Goal: Check status: Check status

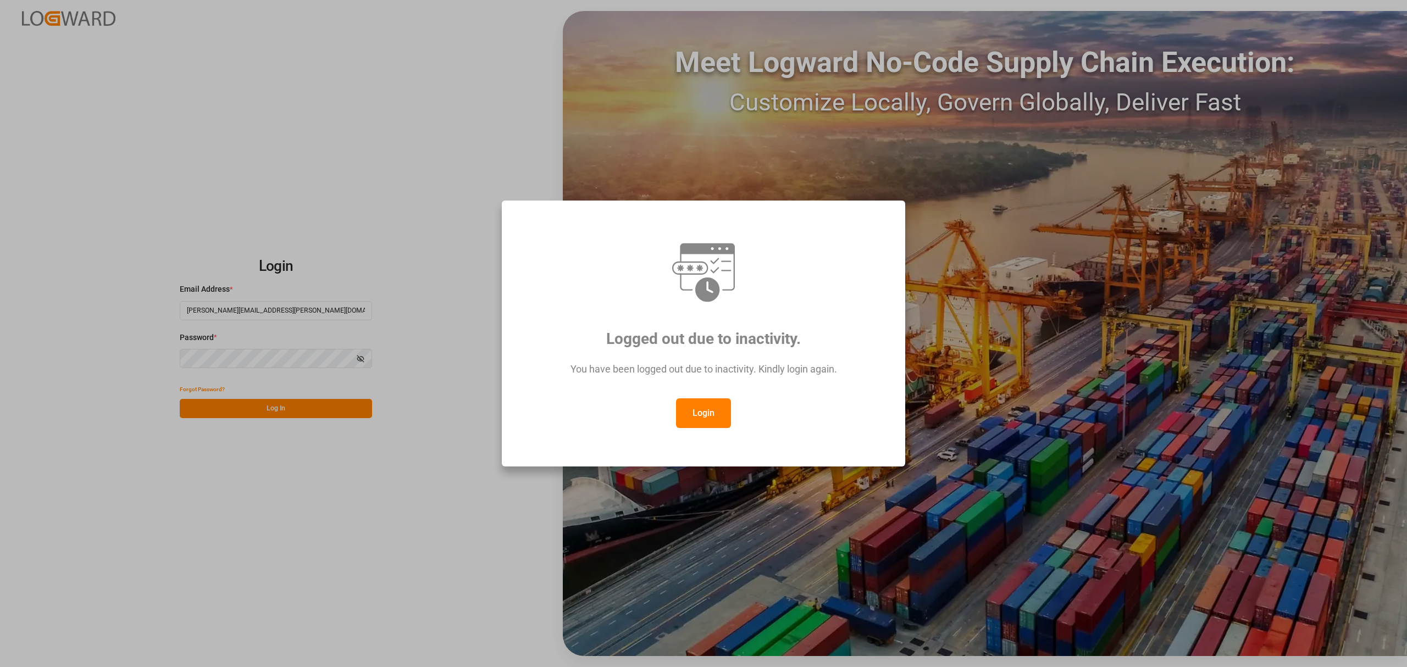
click at [711, 415] on button "Login" at bounding box center [703, 413] width 55 height 30
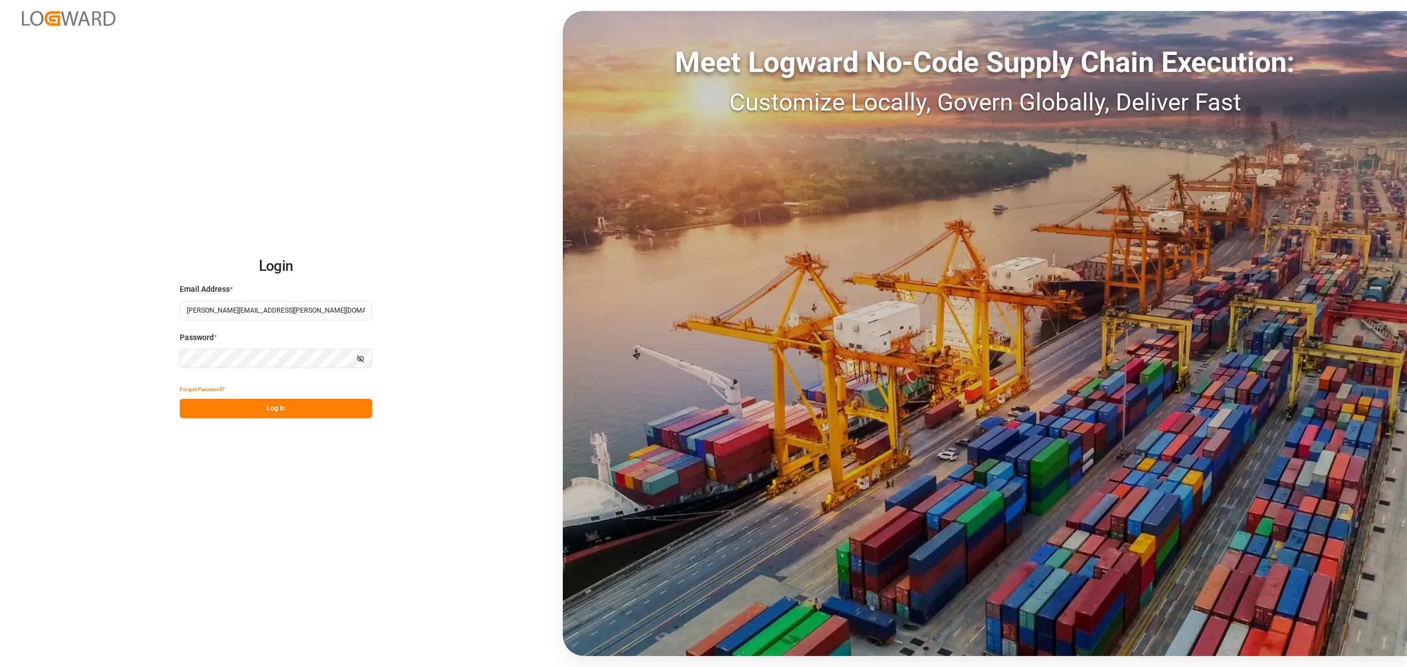
click at [319, 409] on button "Log In" at bounding box center [276, 408] width 192 height 19
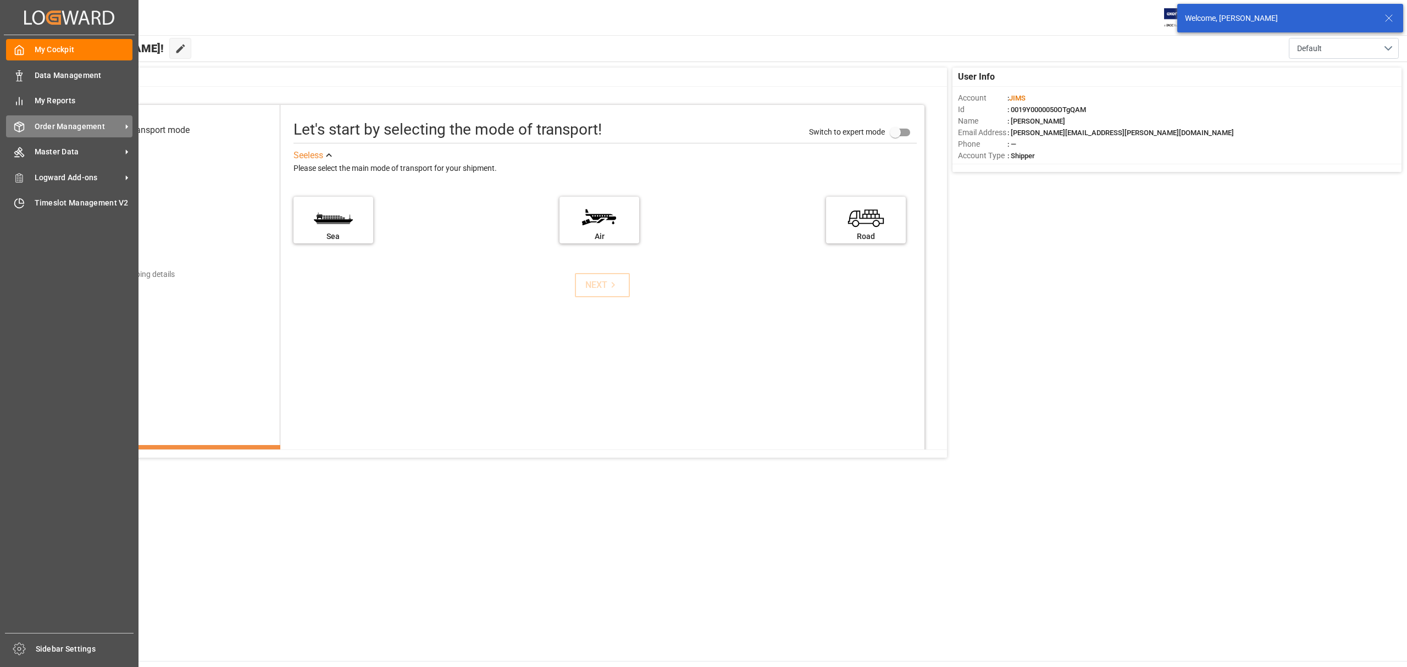
click at [66, 125] on span "Order Management" at bounding box center [78, 127] width 87 height 12
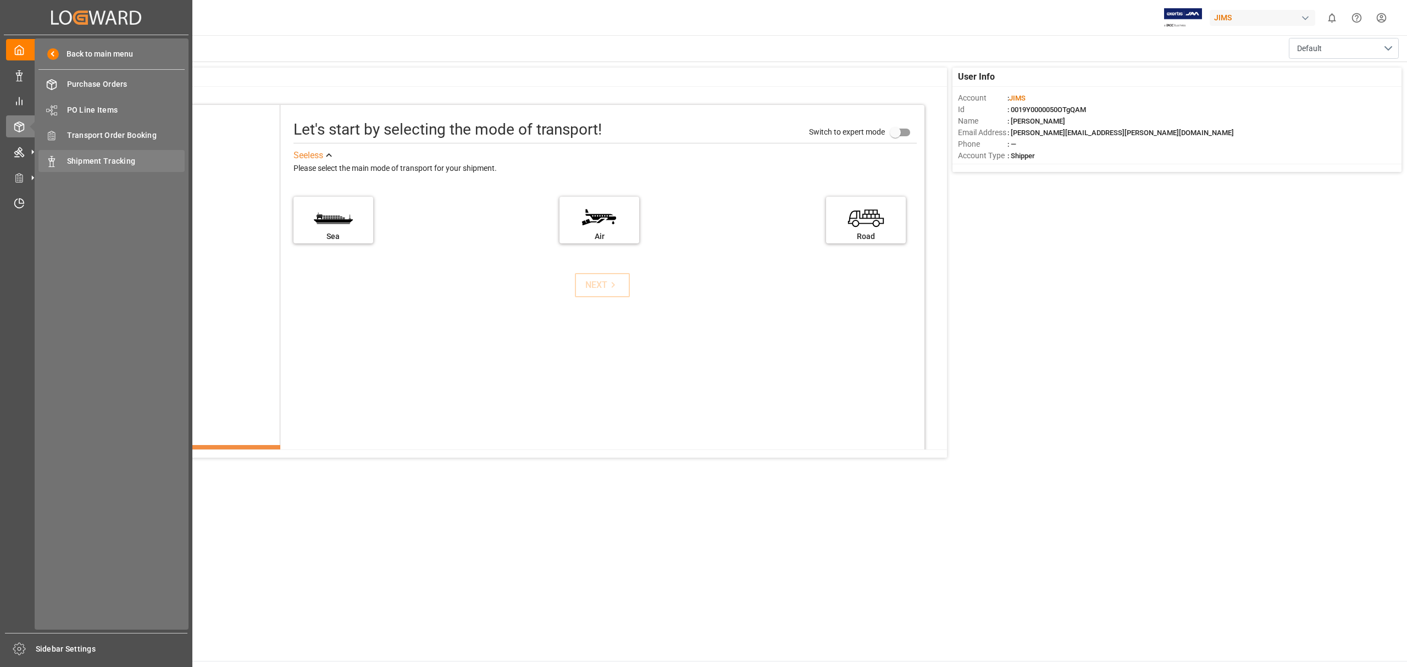
click at [114, 163] on span "Shipment Tracking" at bounding box center [126, 162] width 118 height 12
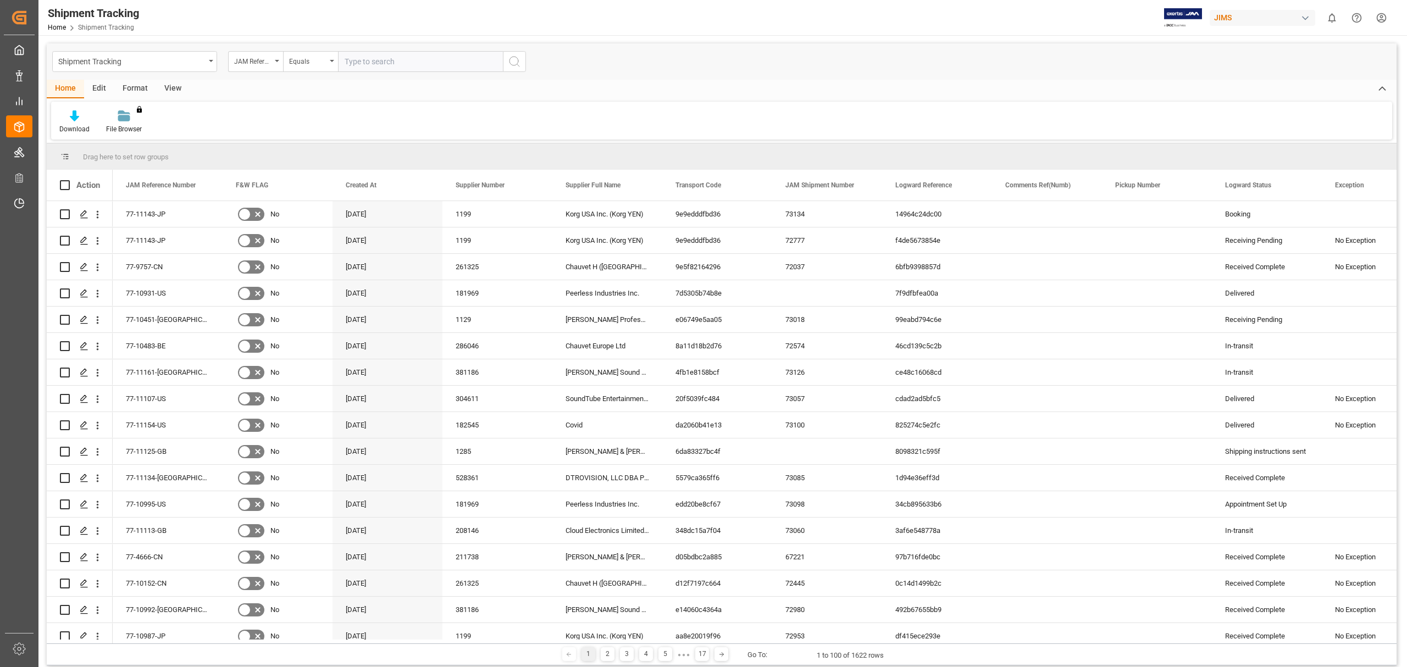
type input "v"
paste input "77-10243-BE"
type input "77-10243-BE"
click at [516, 60] on icon "search button" at bounding box center [514, 61] width 13 height 13
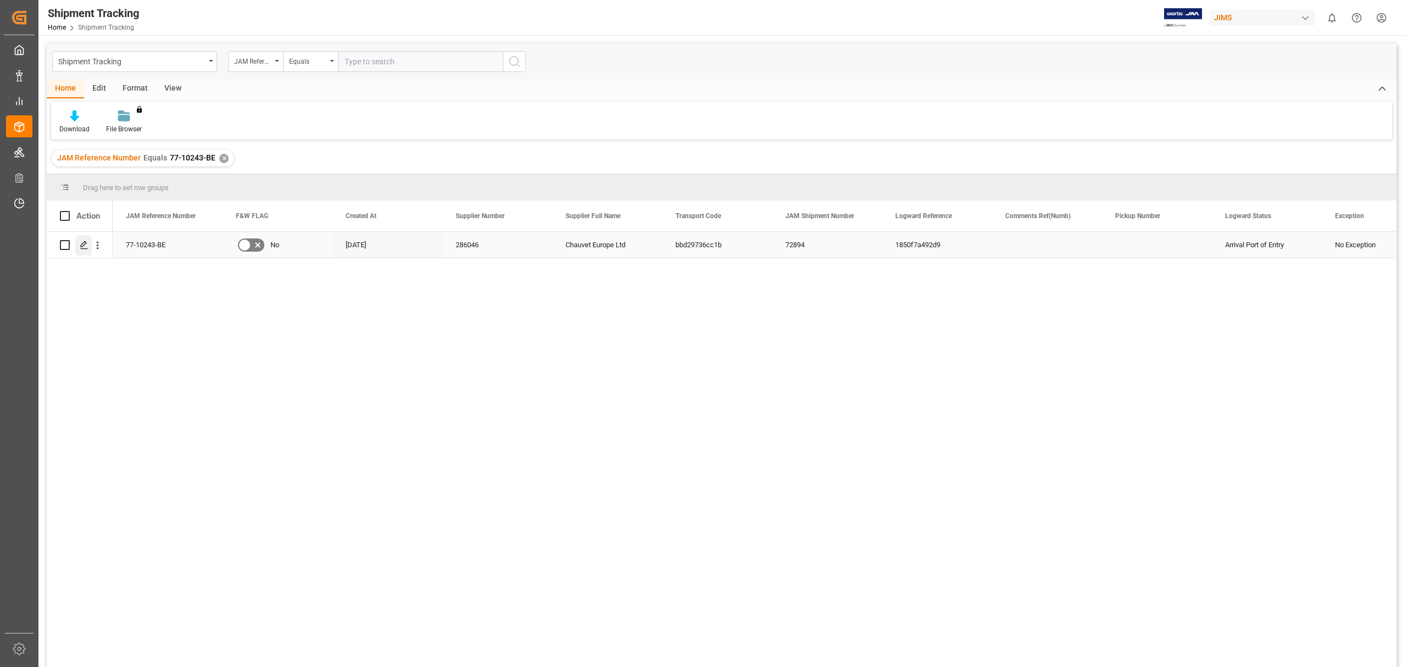
click at [77, 242] on div "Press SPACE to select this row." at bounding box center [83, 245] width 16 height 20
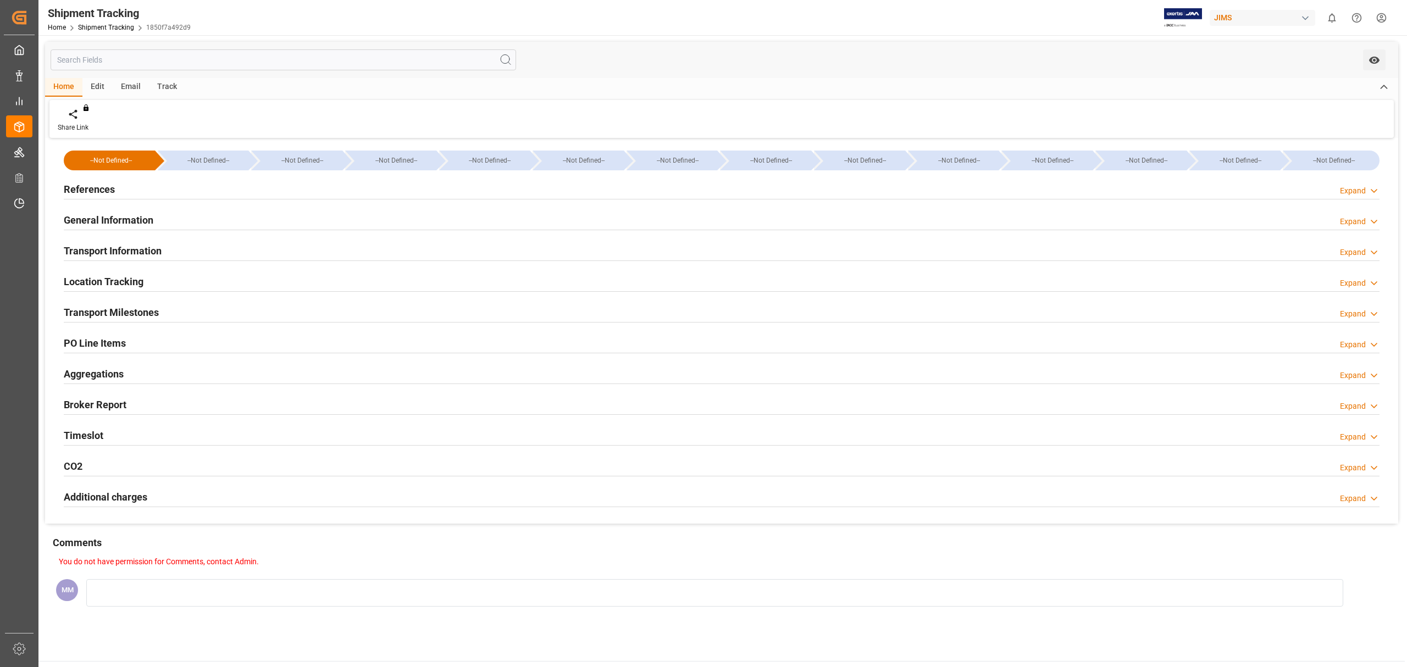
type input "[DATE] 00:00"
type input "[DATE] 00:54"
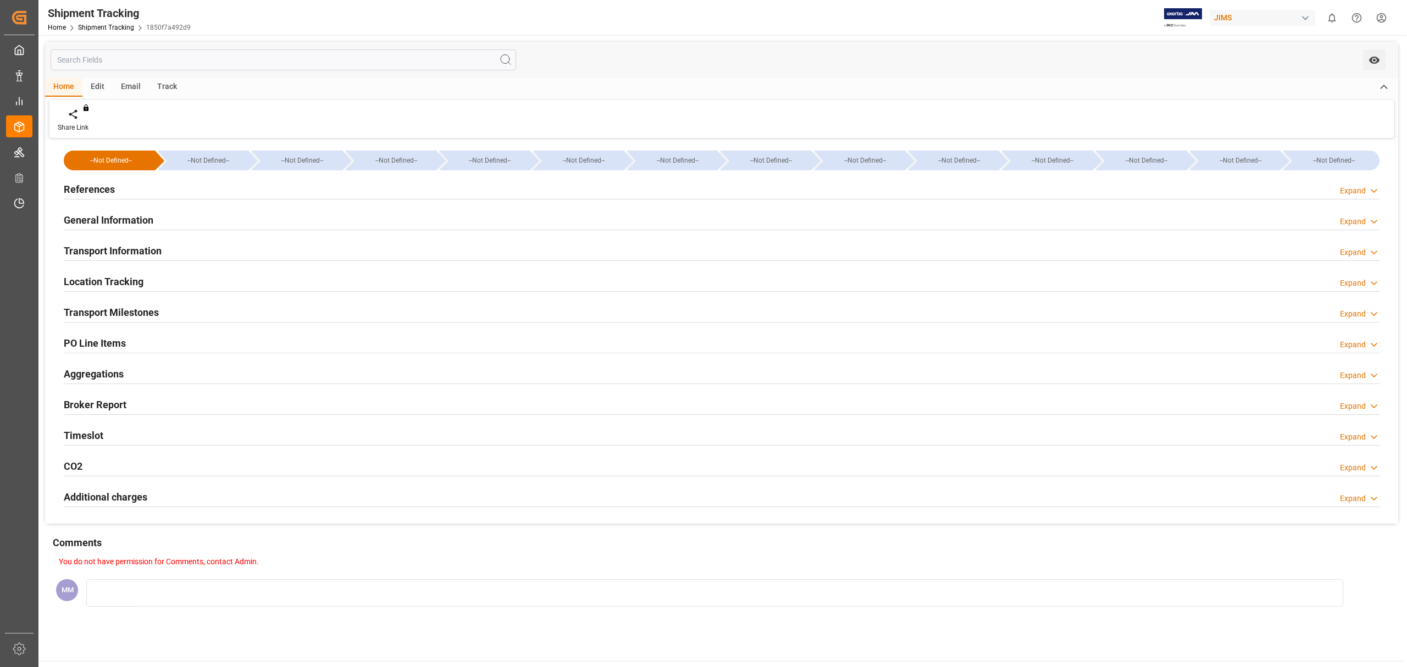
type input "[DATE]"
type input "[DATE] 13:32"
type input "[DATE] 10:49"
click at [148, 315] on h2 "Transport Milestones" at bounding box center [111, 312] width 95 height 15
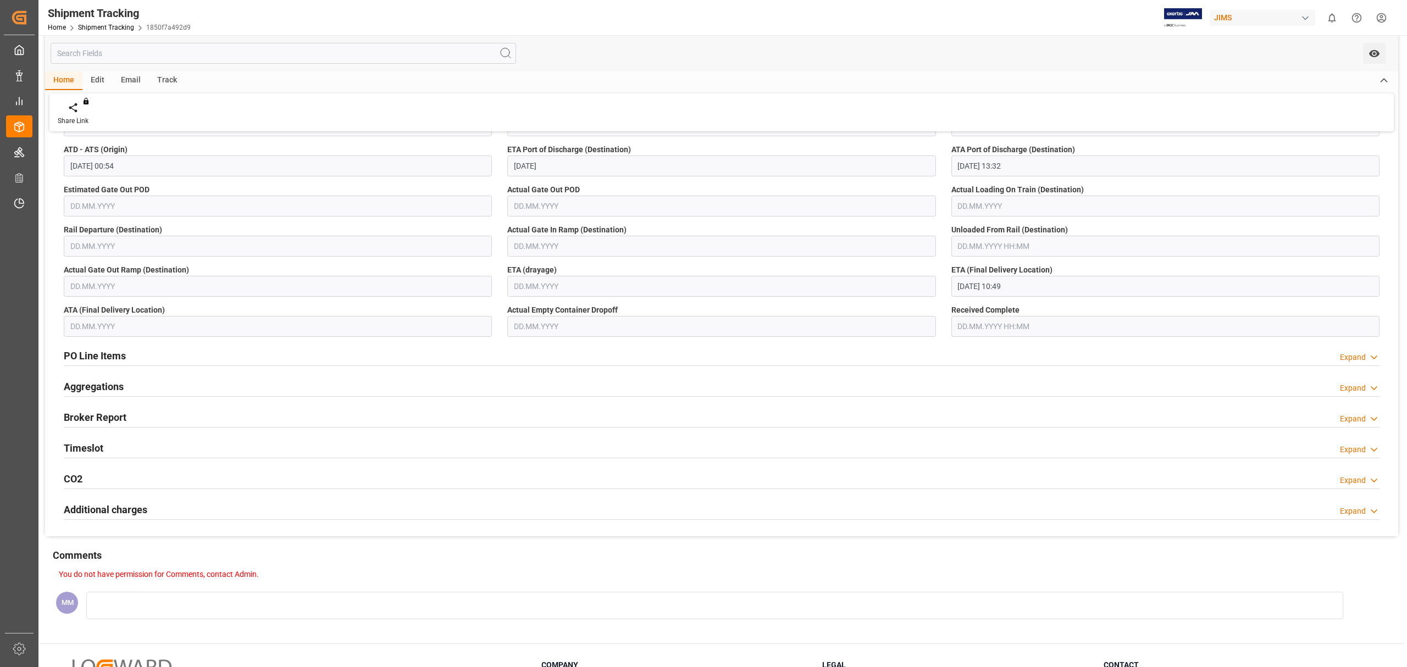
scroll to position [293, 0]
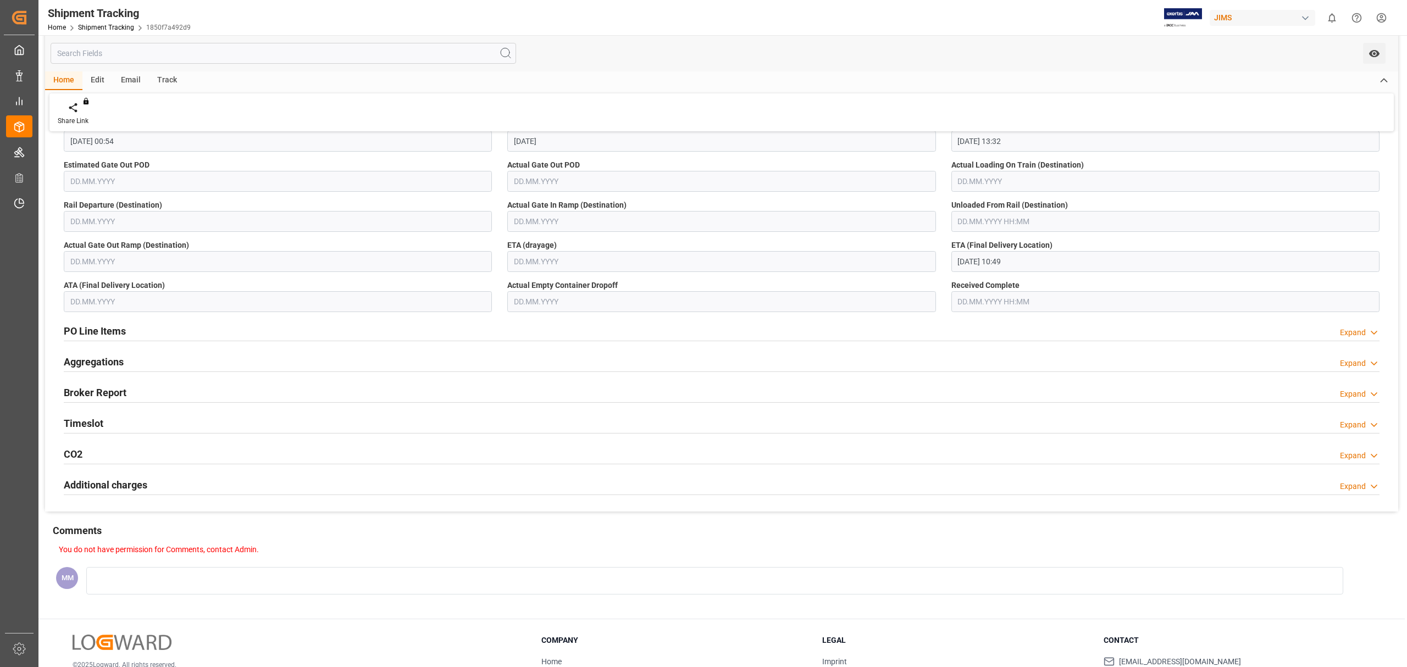
click at [108, 420] on div "Timeslot Expand" at bounding box center [722, 422] width 1316 height 21
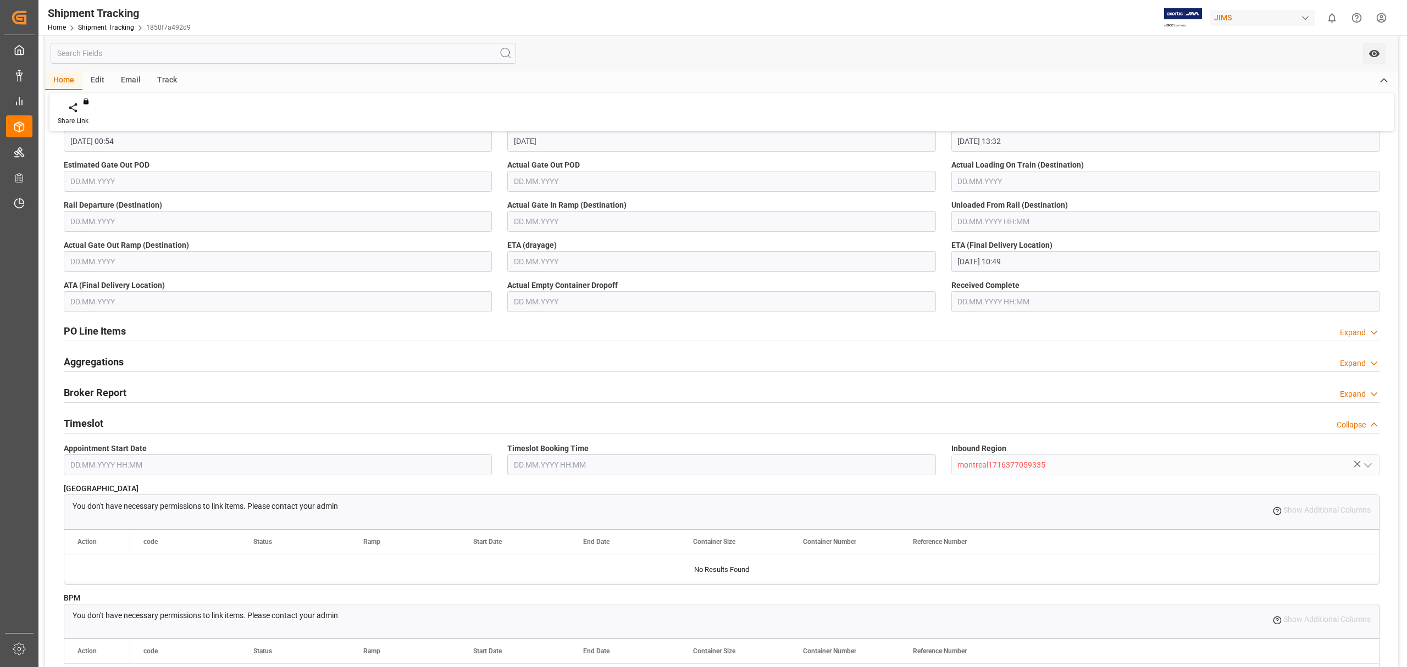
drag, startPoint x: 92, startPoint y: 425, endPoint x: 117, endPoint y: 424, distance: 24.2
click at [93, 424] on h2 "Timeslot" at bounding box center [84, 423] width 40 height 15
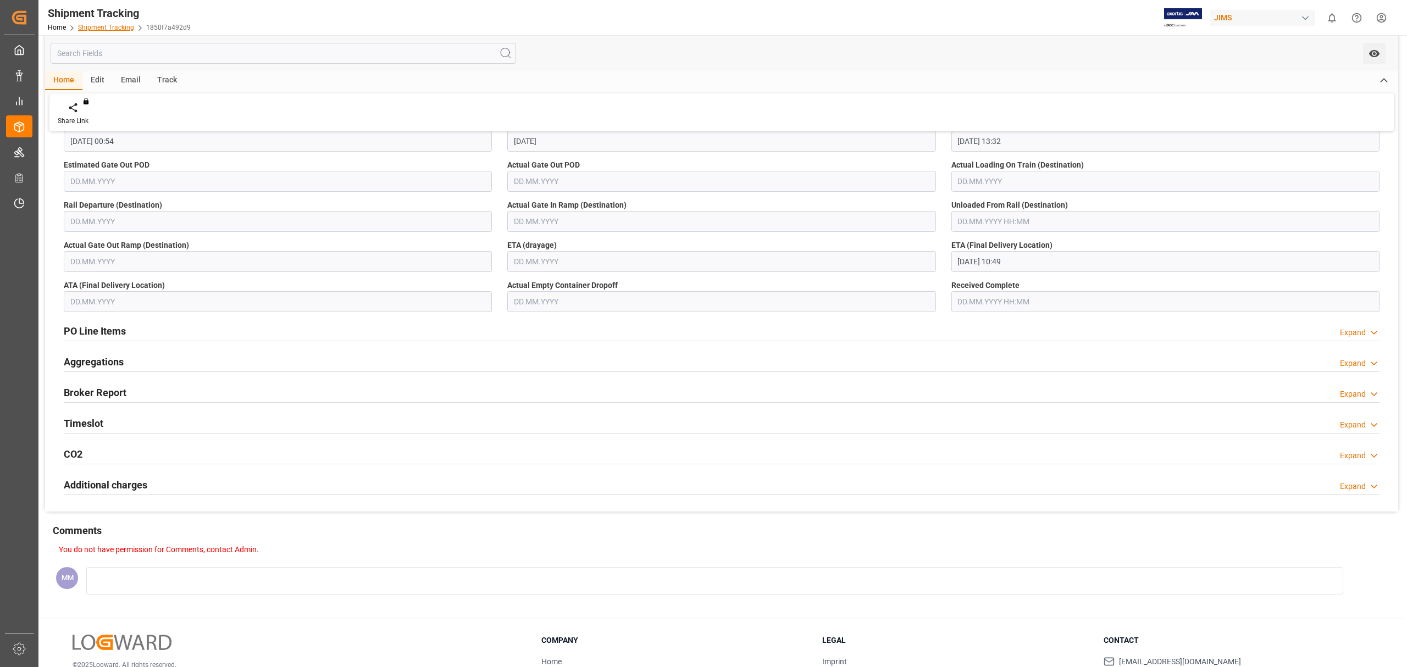
click at [112, 27] on link "Shipment Tracking" at bounding box center [106, 28] width 56 height 8
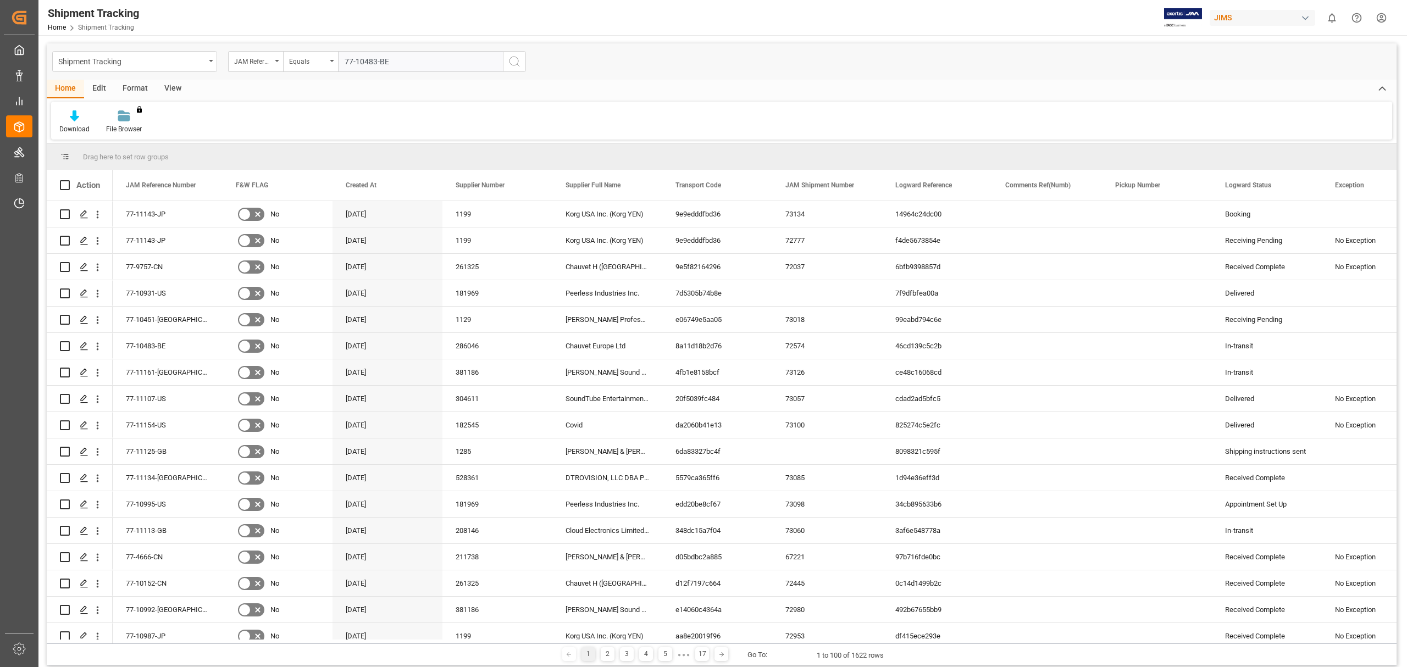
type input "77-10483-BE"
click at [516, 62] on icon "search button" at bounding box center [514, 61] width 13 height 13
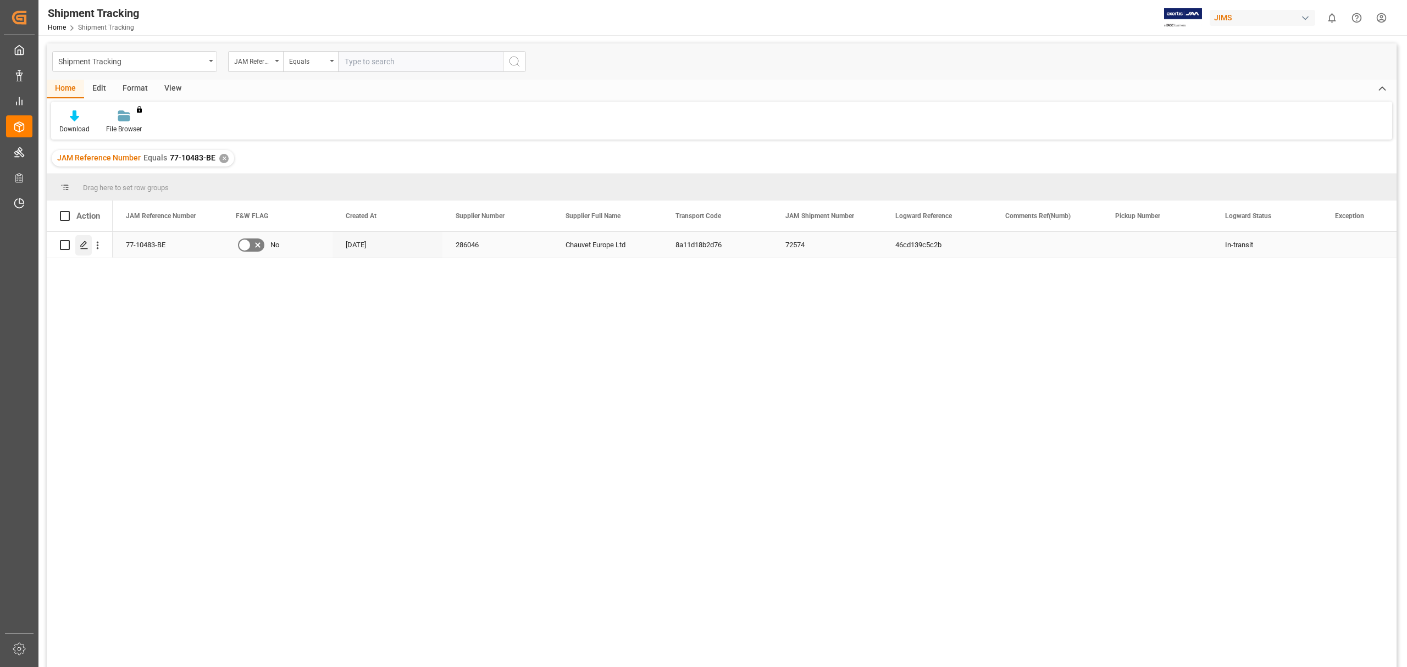
click at [76, 244] on div "Press SPACE to select this row." at bounding box center [83, 245] width 16 height 20
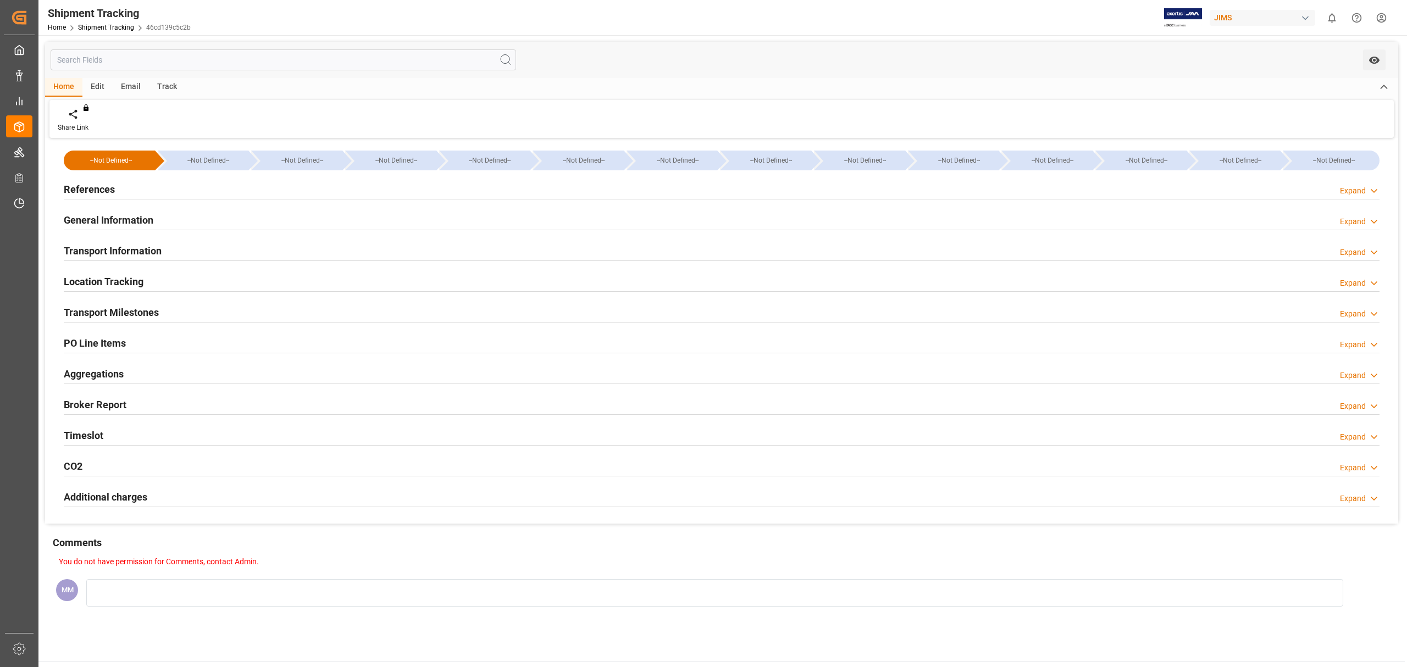
type input "[DATE] 00:00"
type input "[DATE]"
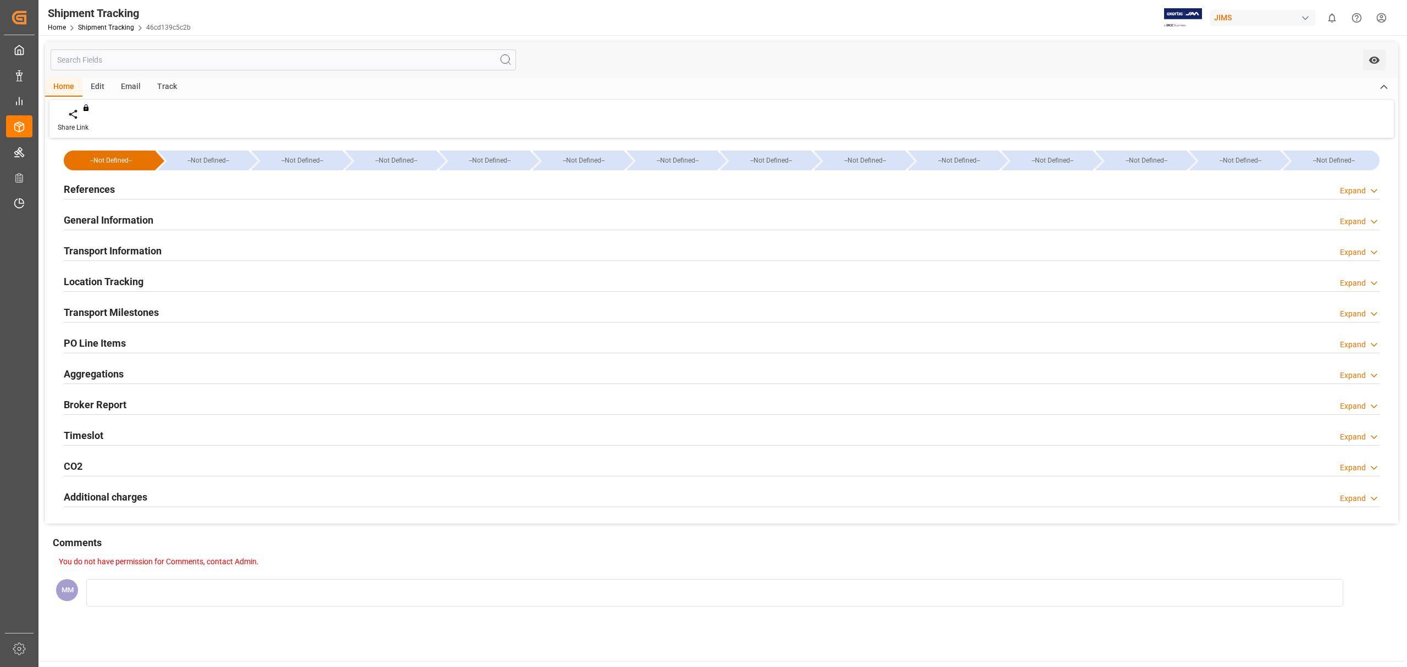
type input "[DATE] 00:00"
click at [141, 249] on h2 "Transport Information" at bounding box center [113, 250] width 98 height 15
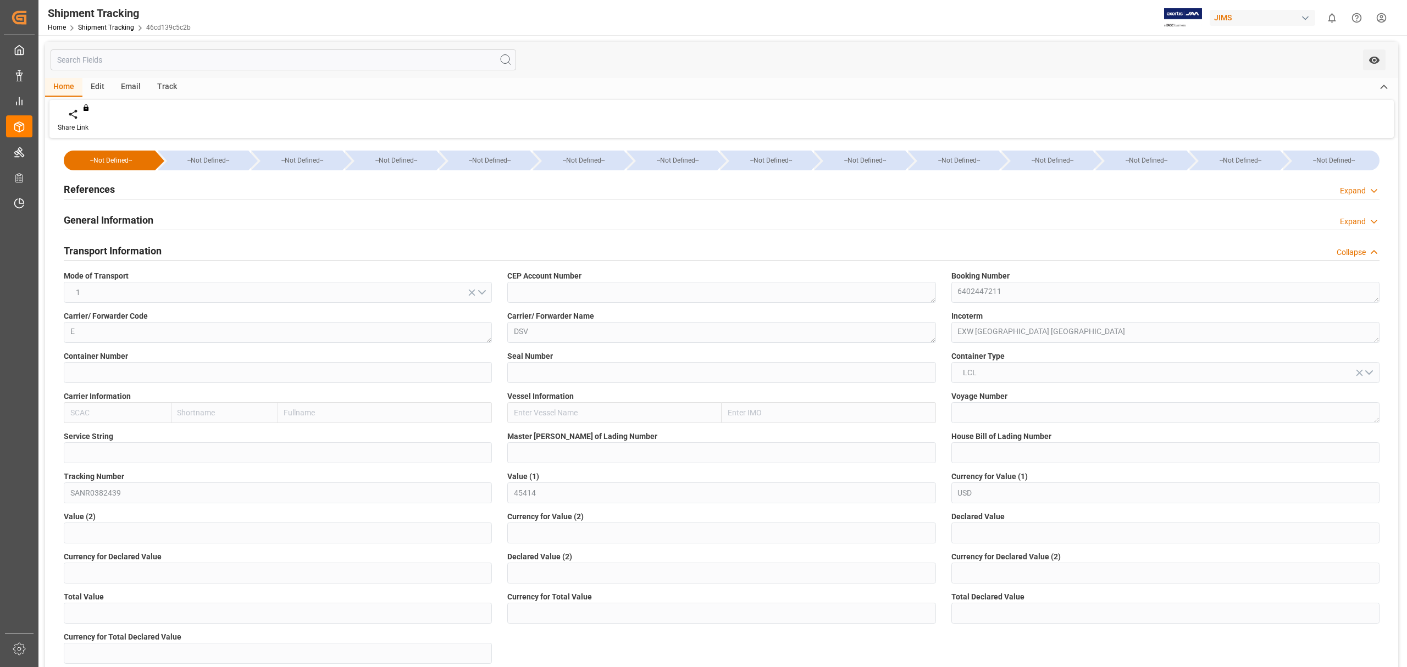
click at [149, 251] on h2 "Transport Information" at bounding box center [113, 250] width 98 height 15
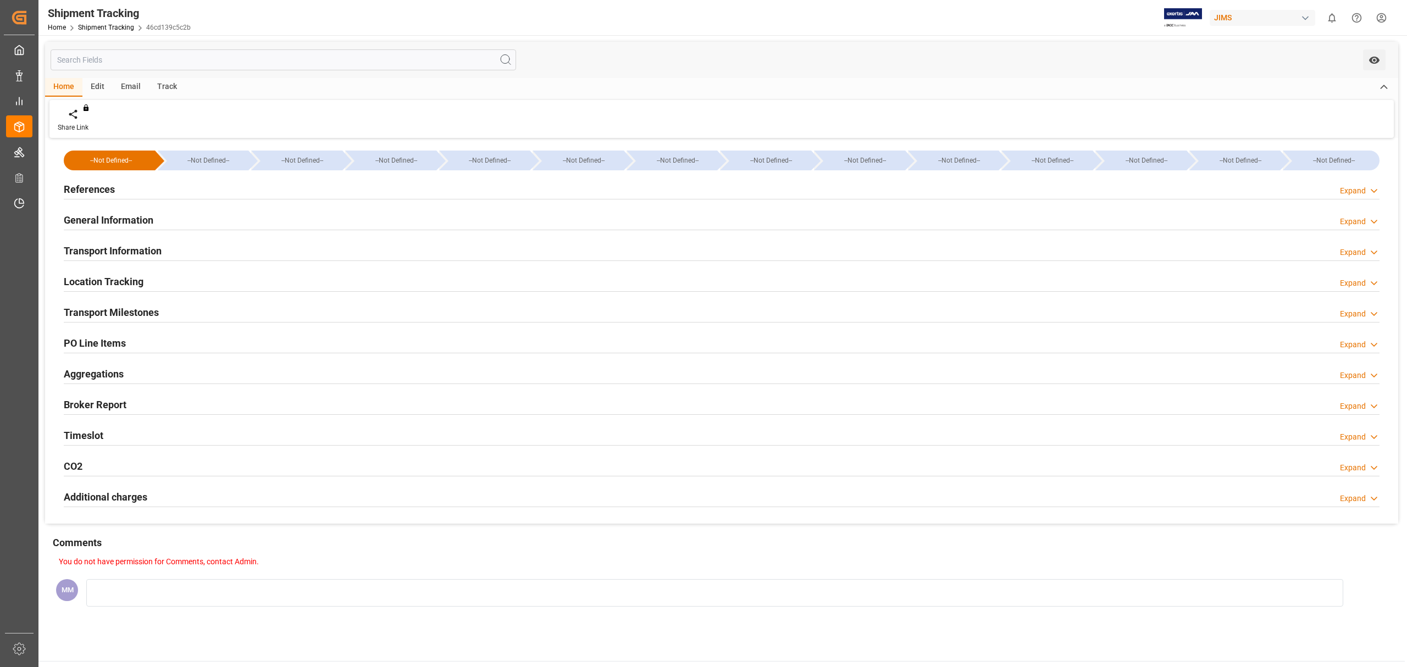
click at [136, 311] on h2 "Transport Milestones" at bounding box center [111, 312] width 95 height 15
